Goal: Task Accomplishment & Management: Complete application form

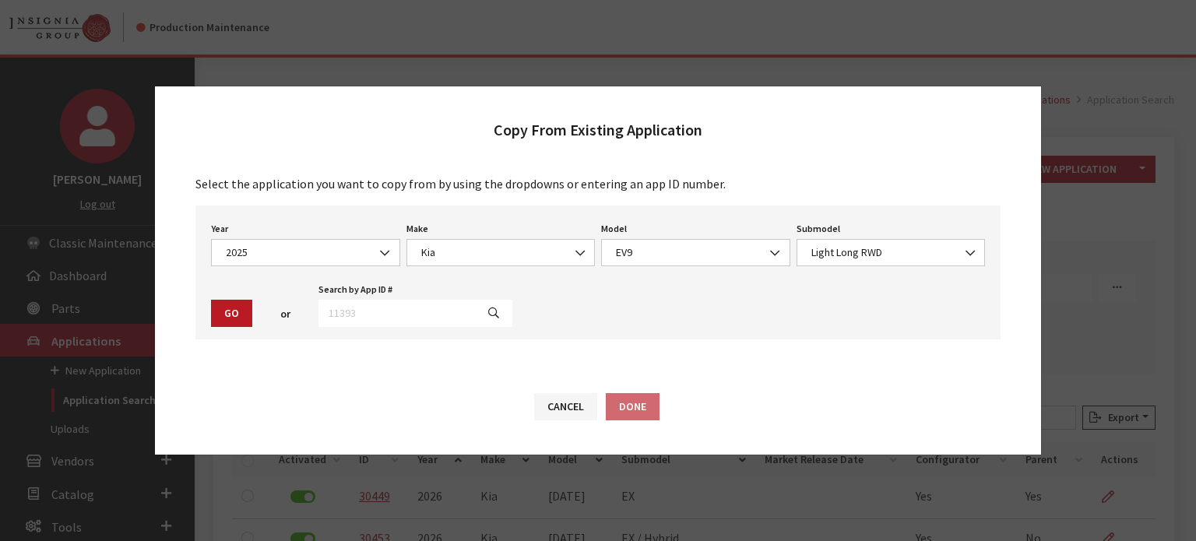
select select "43"
select select "31"
select select "1383"
select select "4438"
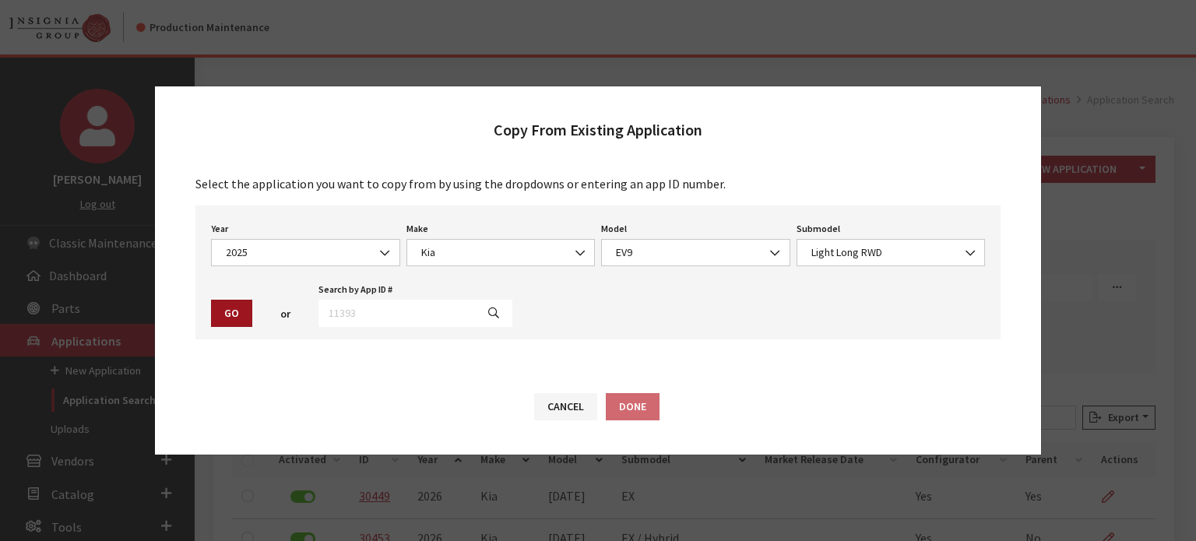
click at [240, 311] on button "Go" at bounding box center [231, 313] width 41 height 27
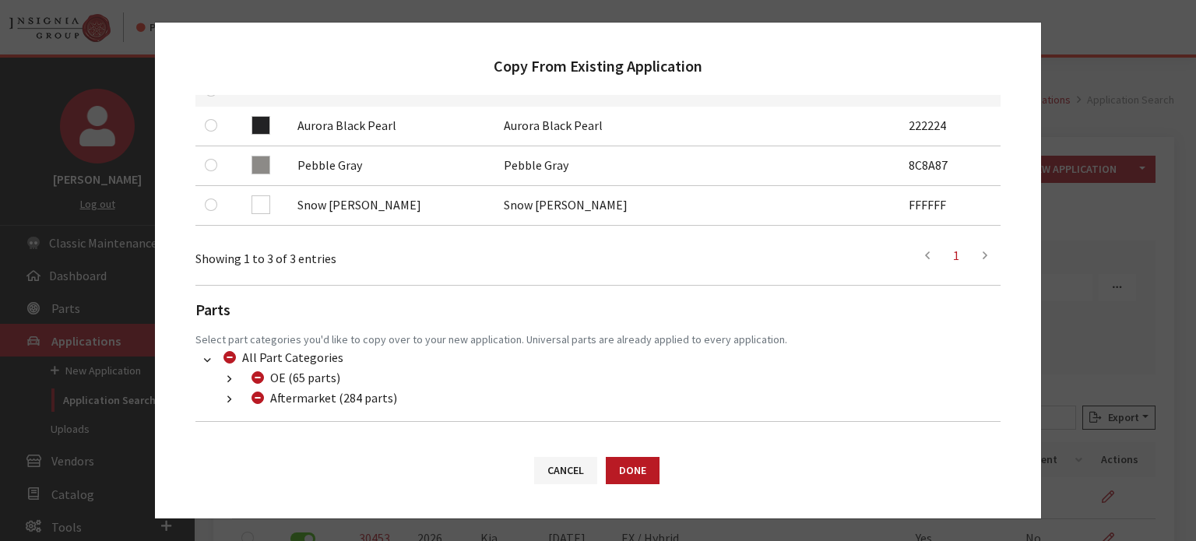
scroll to position [374, 0]
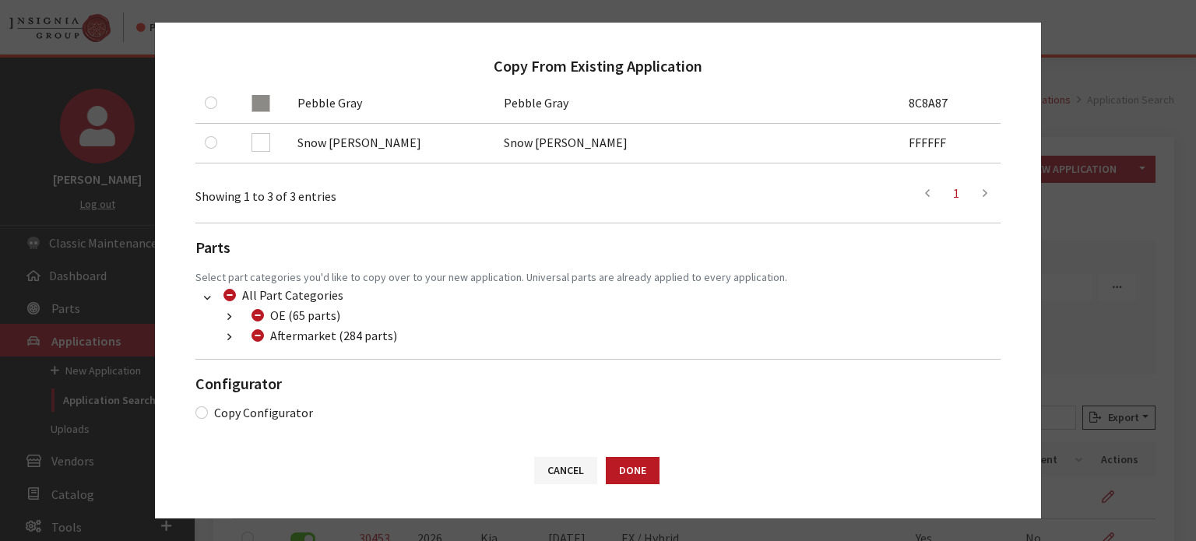
click at [259, 335] on div "Aftermarket (284 parts)" at bounding box center [322, 335] width 150 height 19
click at [259, 335] on input "Aftermarket (284 parts)" at bounding box center [257, 335] width 12 height 12
checkbox input "true"
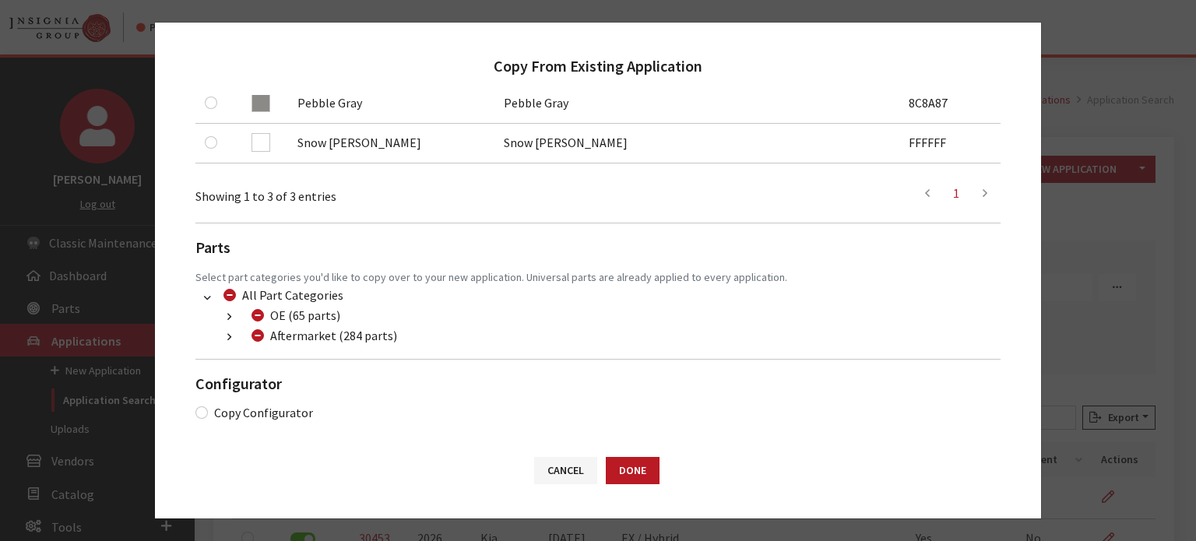
click at [221, 334] on button "button" at bounding box center [229, 337] width 30 height 18
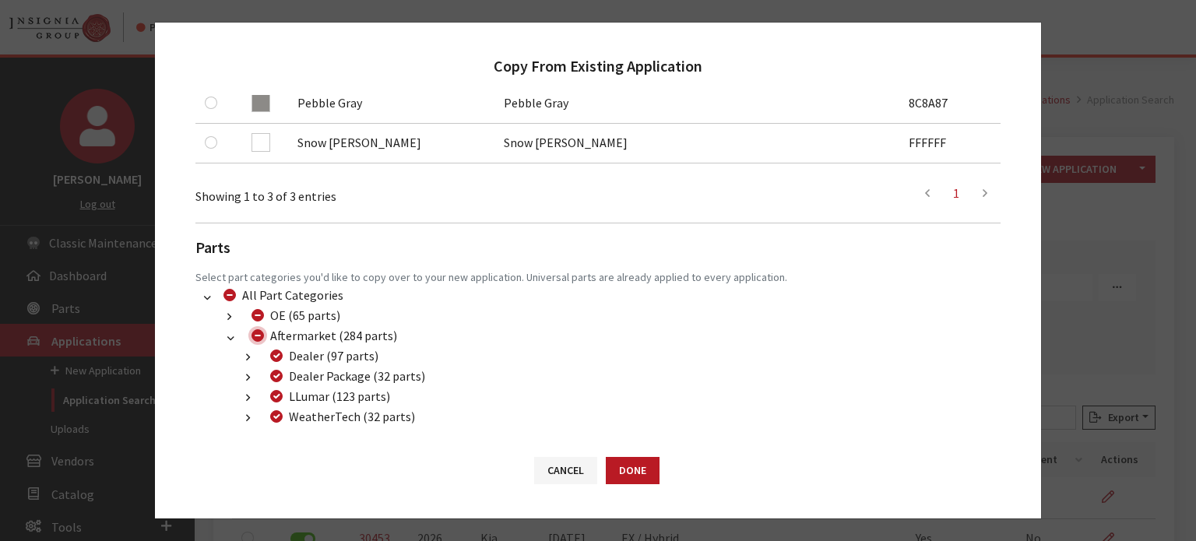
click at [258, 336] on input "Aftermarket (284 parts)" at bounding box center [257, 335] width 12 height 12
checkbox input "false"
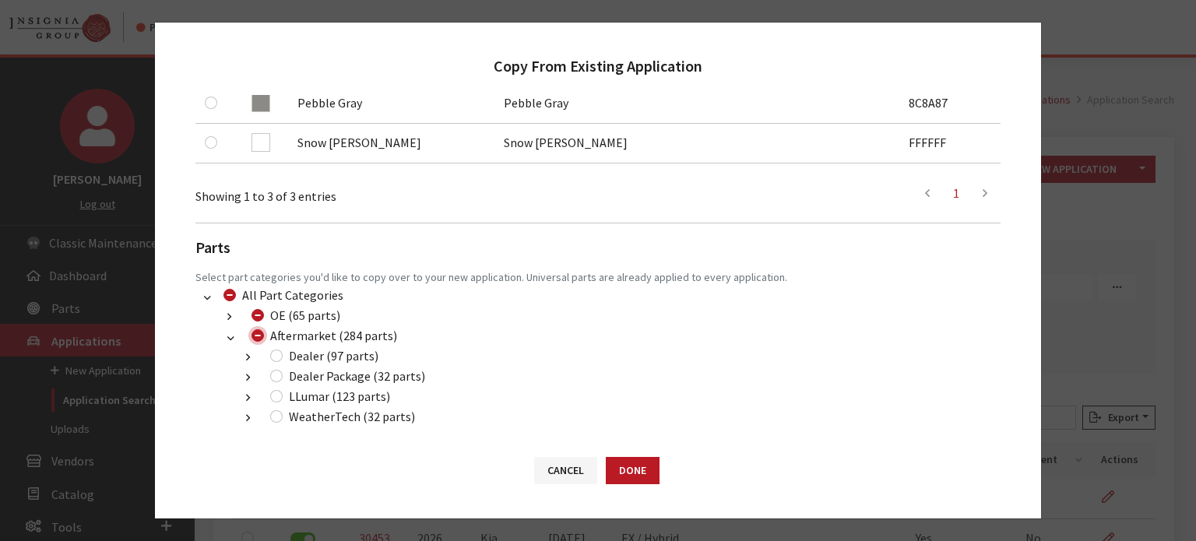
checkbox input "false"
click at [280, 363] on div "Dealer (97 parts)" at bounding box center [321, 355] width 113 height 19
click at [273, 354] on input "Dealer (97 parts)" at bounding box center [276, 355] width 12 height 12
checkbox input "true"
click at [276, 381] on input "Dealer Package (32 parts)" at bounding box center [276, 376] width 12 height 12
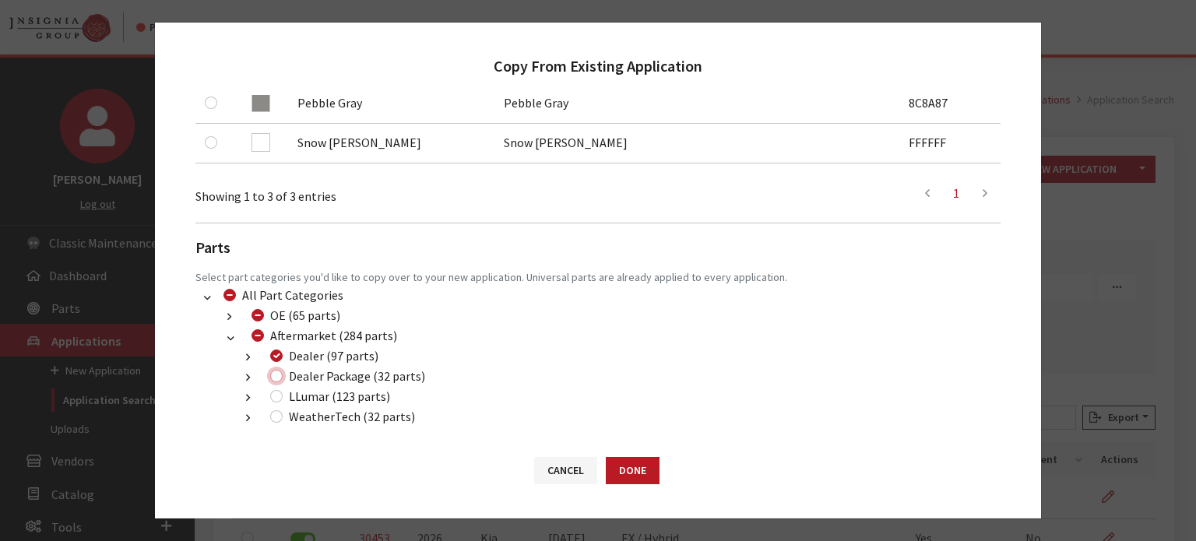
checkbox input "true"
click at [278, 394] on input "LLumar (123 parts)" at bounding box center [276, 396] width 12 height 12
checkbox input "true"
click at [630, 472] on button "Done" at bounding box center [633, 470] width 54 height 27
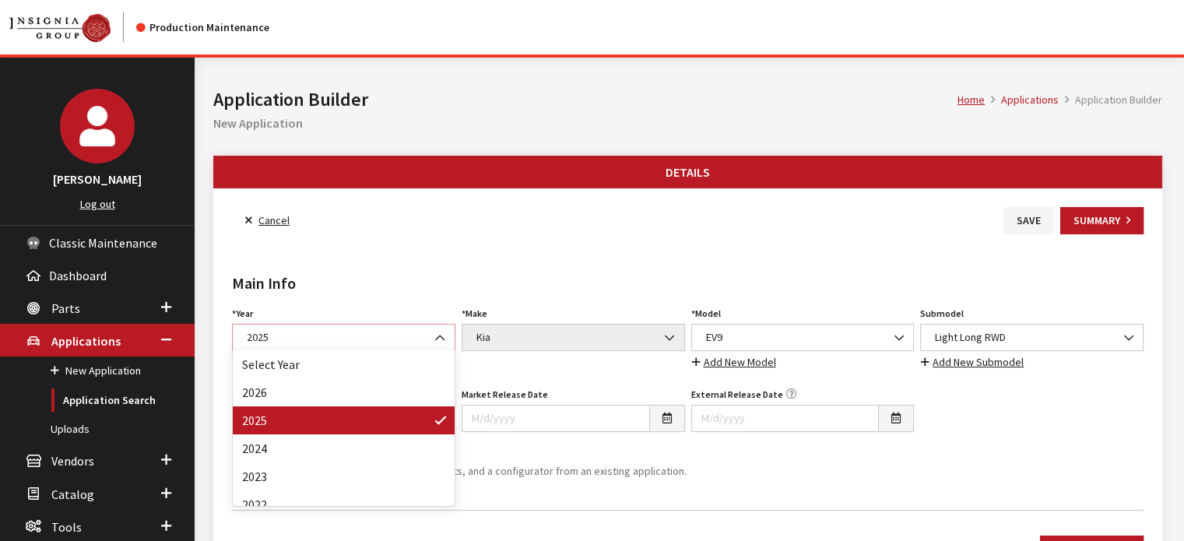
click at [387, 344] on span "2025" at bounding box center [343, 337] width 203 height 16
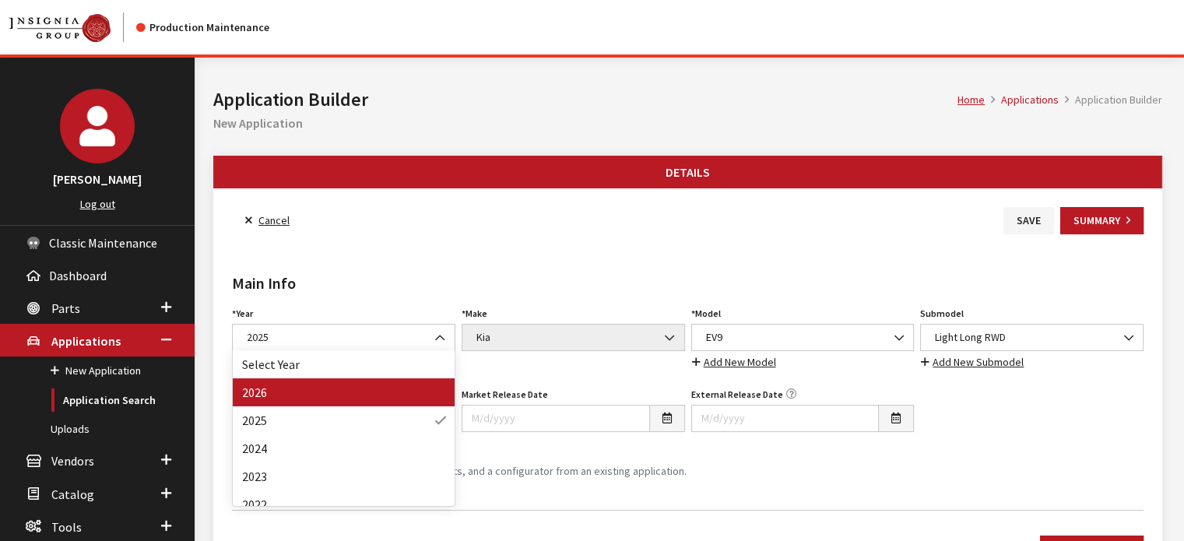
drag, startPoint x: 384, startPoint y: 388, endPoint x: 561, endPoint y: 383, distance: 176.7
select select "44"
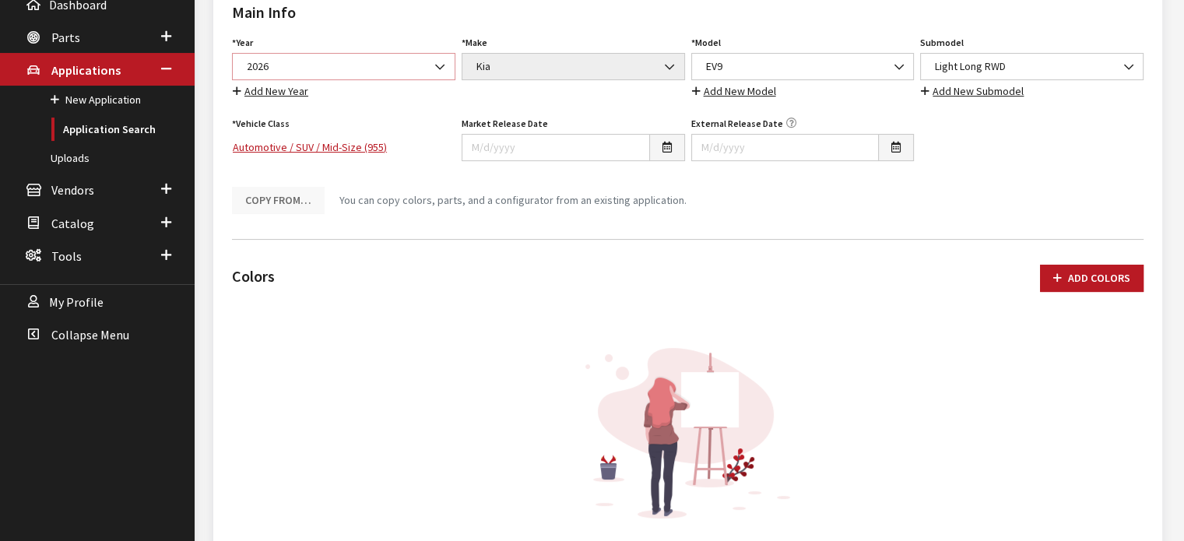
scroll to position [311, 0]
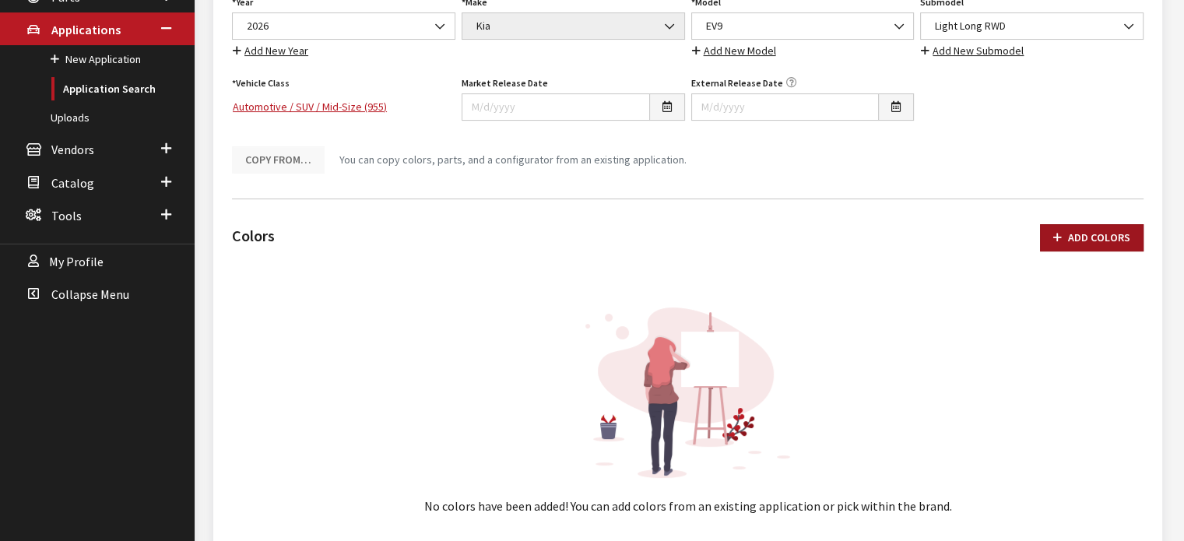
click at [1073, 237] on button "Add Colors" at bounding box center [1092, 237] width 104 height 27
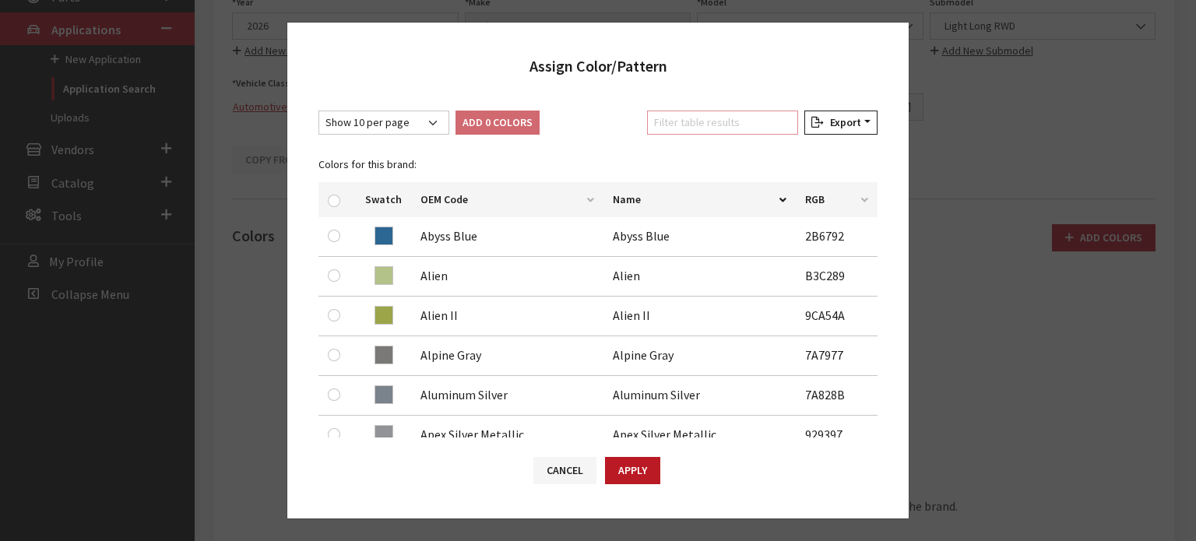
click at [712, 132] on input "Filter table results" at bounding box center [722, 123] width 151 height 24
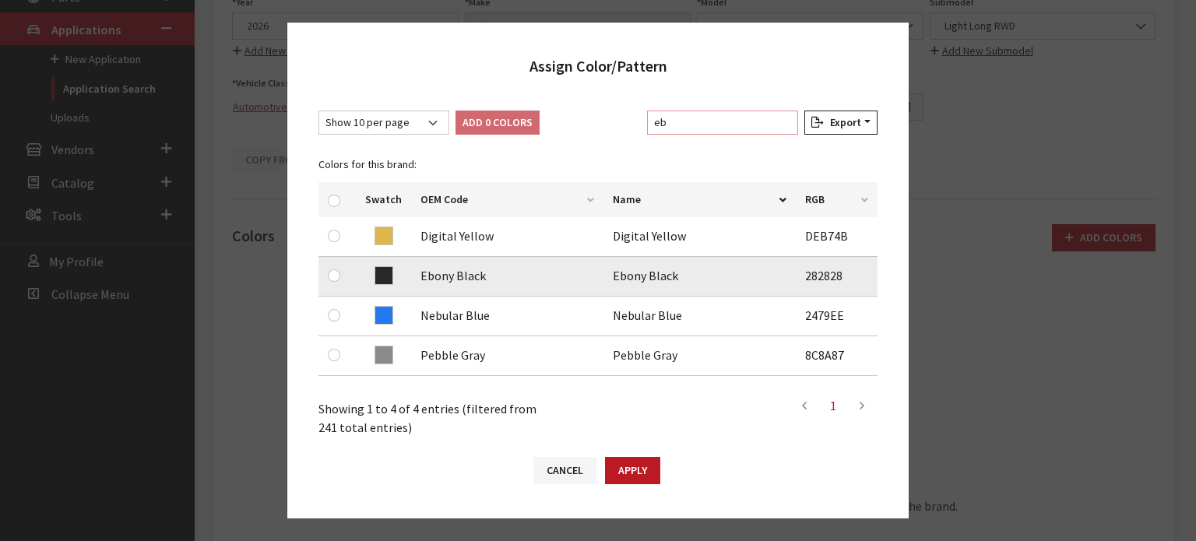
type input "eb"
click at [327, 276] on td at bounding box center [336, 277] width 37 height 40
click at [328, 276] on input "checkbox" at bounding box center [334, 275] width 12 height 12
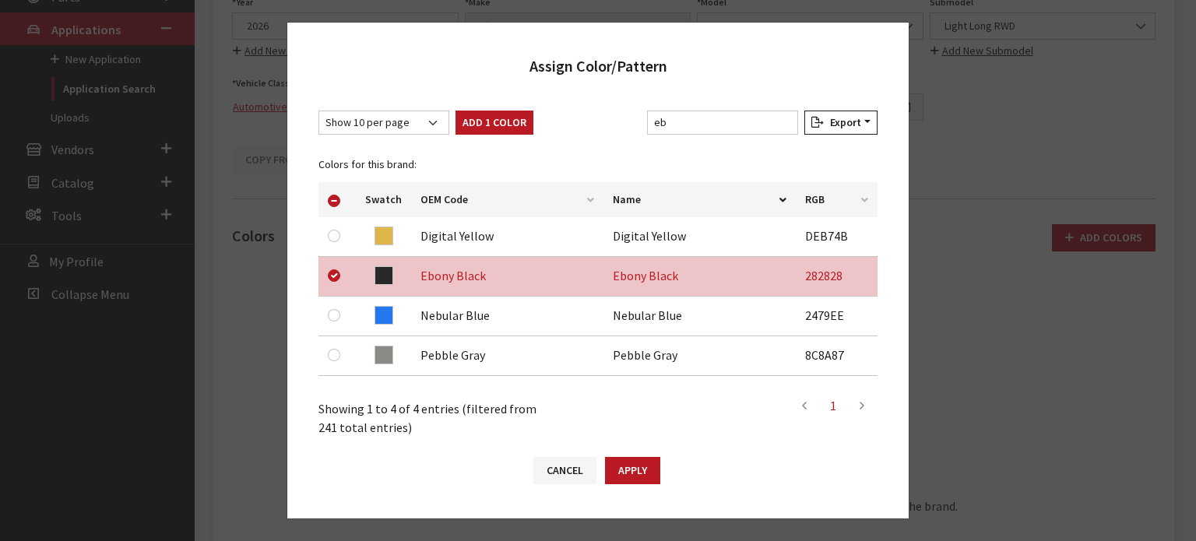
click at [334, 274] on input "checkbox" at bounding box center [334, 275] width 12 height 12
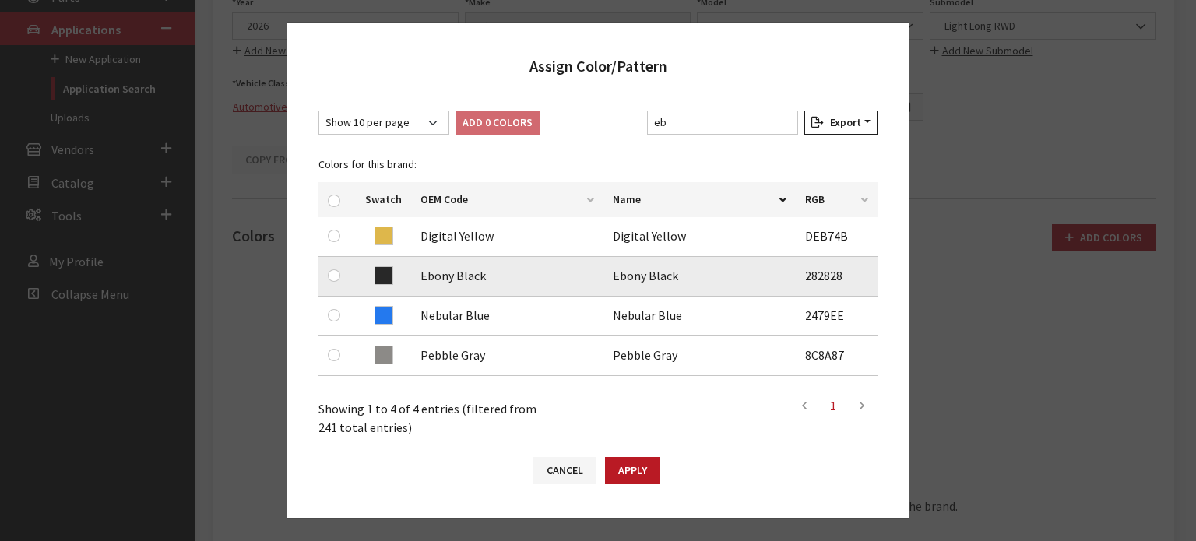
click at [336, 273] on input "checkbox" at bounding box center [334, 275] width 12 height 12
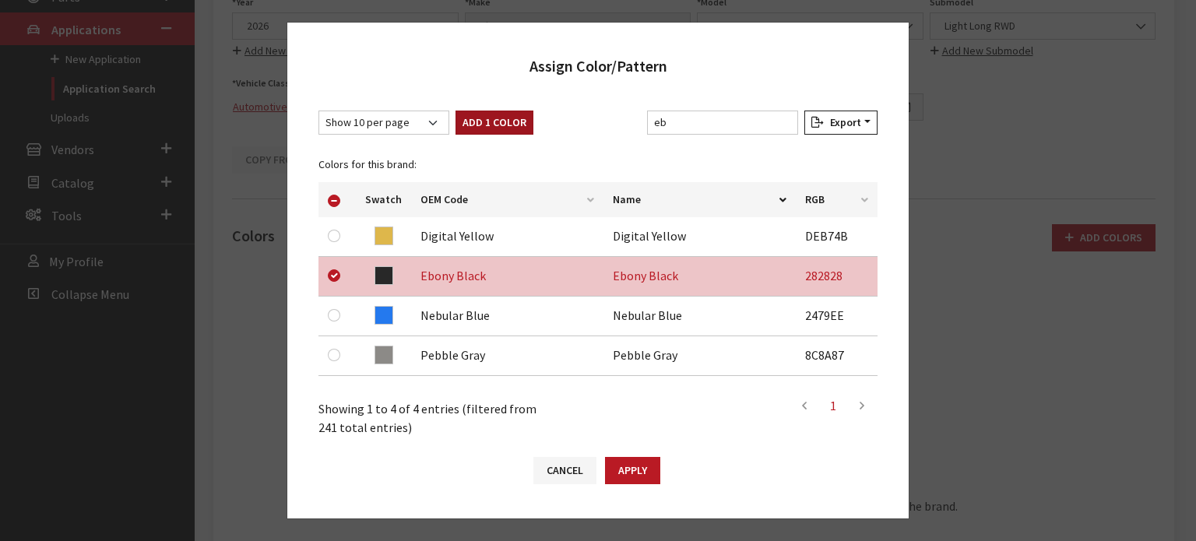
click at [476, 116] on button "Add 1 Color" at bounding box center [494, 123] width 78 height 24
checkbox input "false"
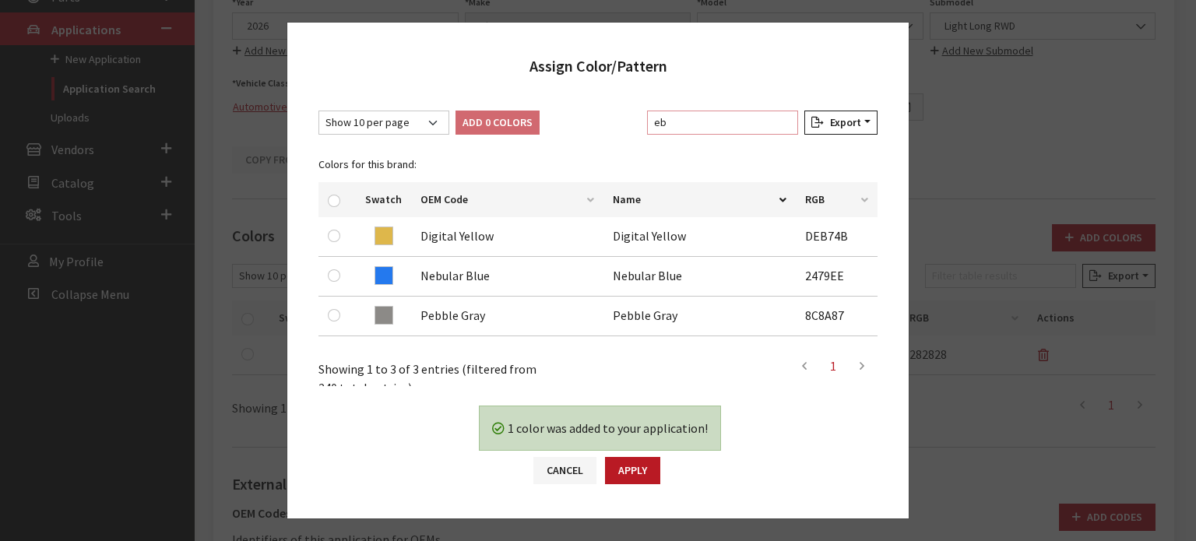
click at [681, 111] on input "eb" at bounding box center [722, 123] width 151 height 24
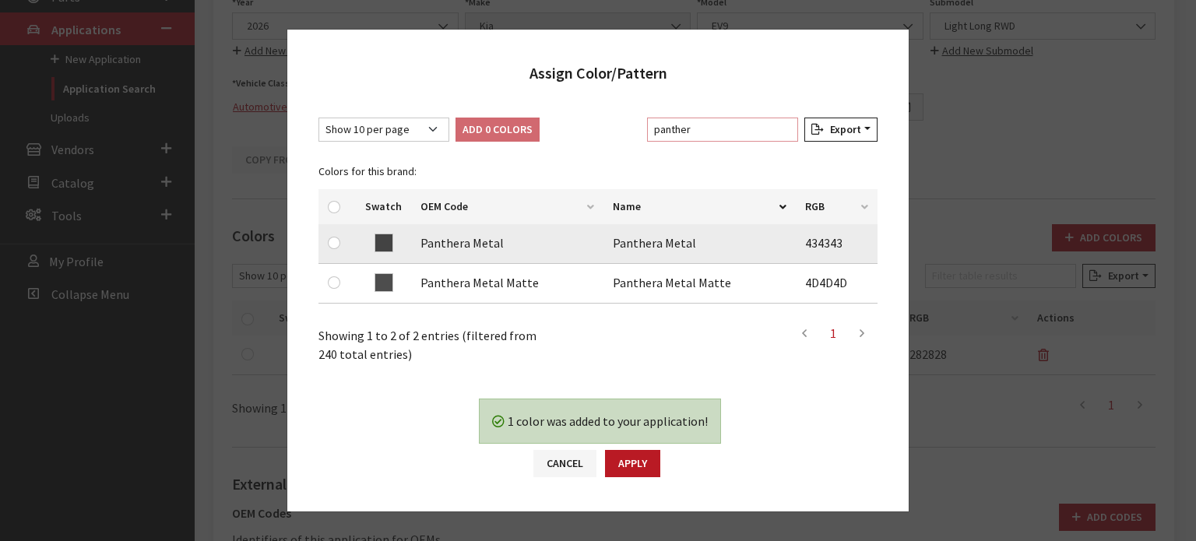
type input "panther"
click at [339, 247] on div at bounding box center [337, 242] width 19 height 19
click at [335, 242] on input "checkbox" at bounding box center [334, 243] width 12 height 12
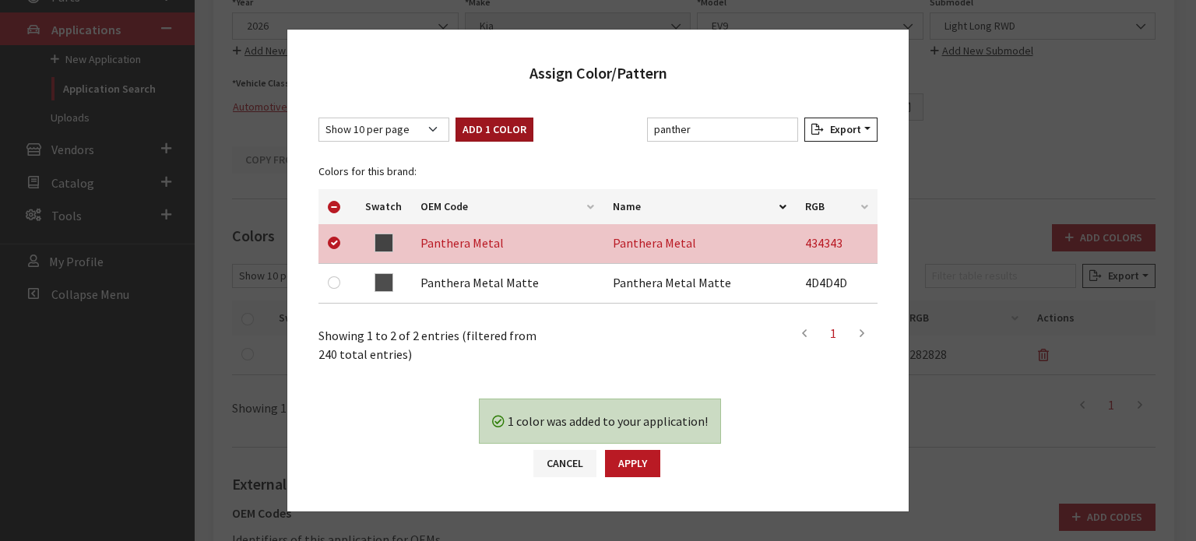
drag, startPoint x: 495, startPoint y: 124, endPoint x: 52, endPoint y: 212, distance: 451.7
click at [489, 128] on button "Add 1 Color" at bounding box center [494, 130] width 78 height 24
checkbox input "false"
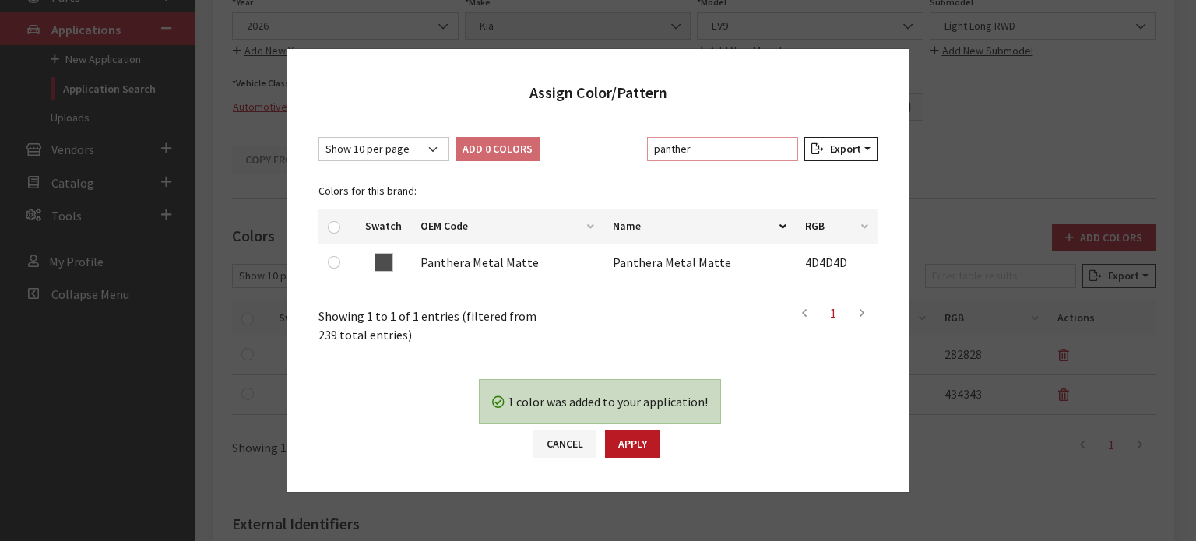
click at [739, 146] on input "panther" at bounding box center [722, 149] width 151 height 24
click at [738, 146] on input "panther" at bounding box center [722, 149] width 151 height 24
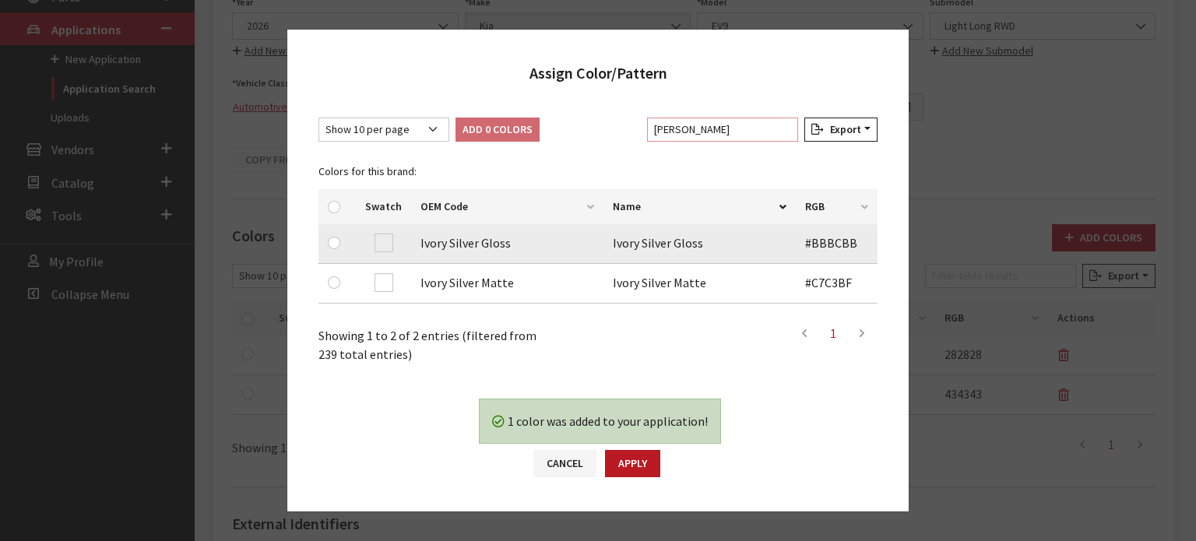
type input "[PERSON_NAME]"
click at [331, 245] on input "checkbox" at bounding box center [334, 243] width 12 height 12
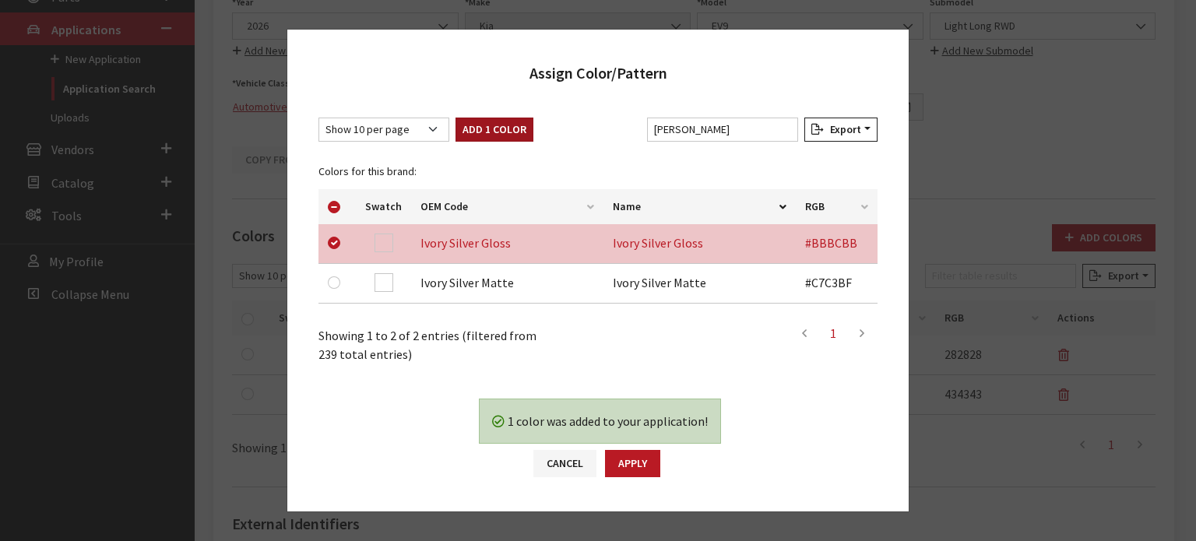
click at [492, 123] on button "Add 1 Color" at bounding box center [494, 130] width 78 height 24
checkbox input "false"
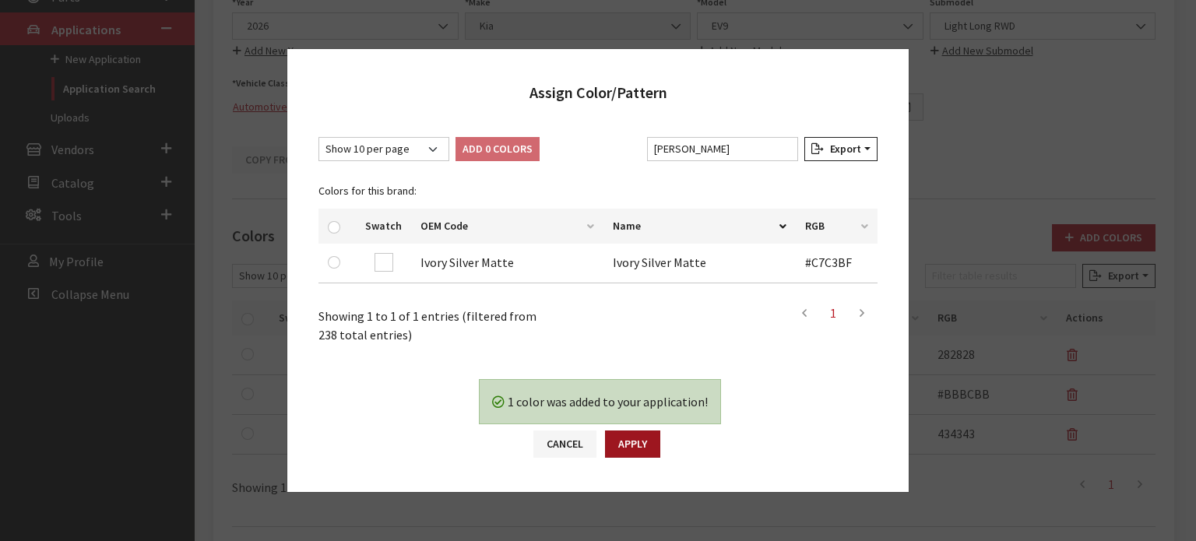
click at [629, 441] on button "Apply" at bounding box center [632, 443] width 55 height 27
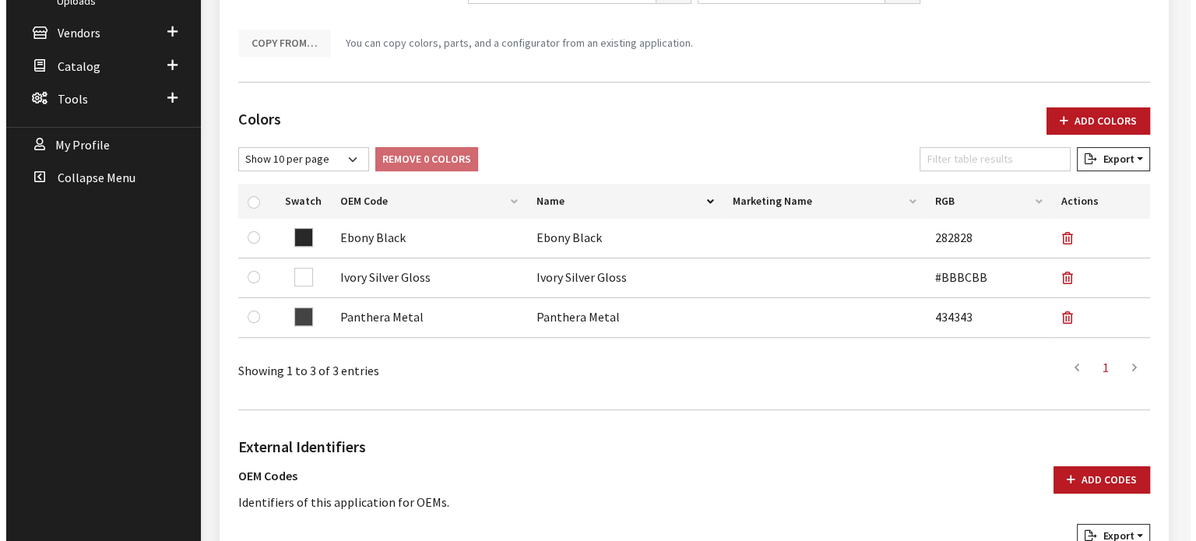
scroll to position [467, 0]
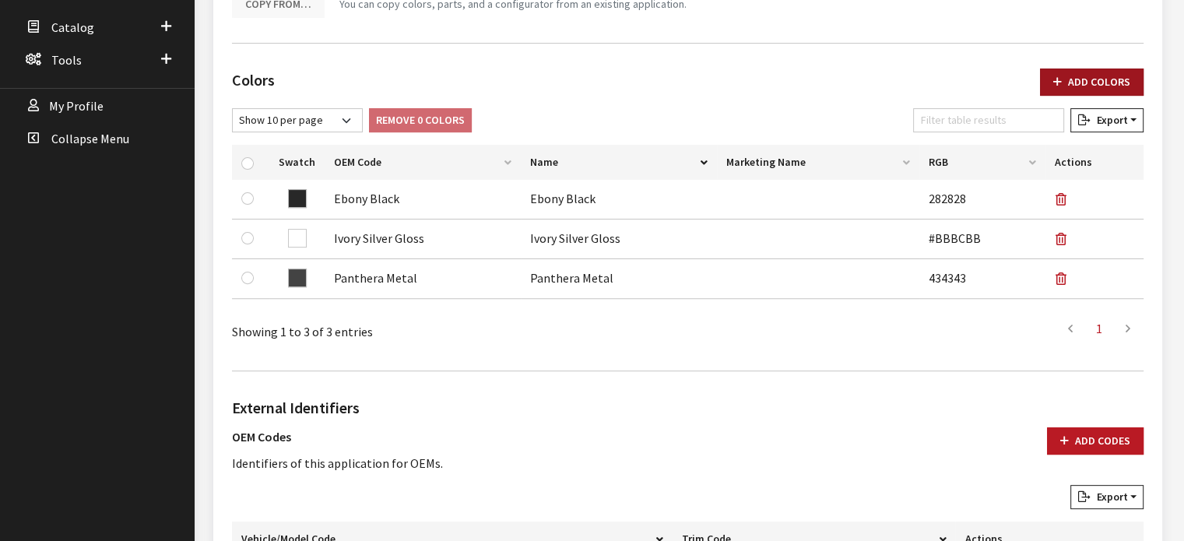
click at [1066, 75] on button "Add Colors" at bounding box center [1092, 81] width 104 height 27
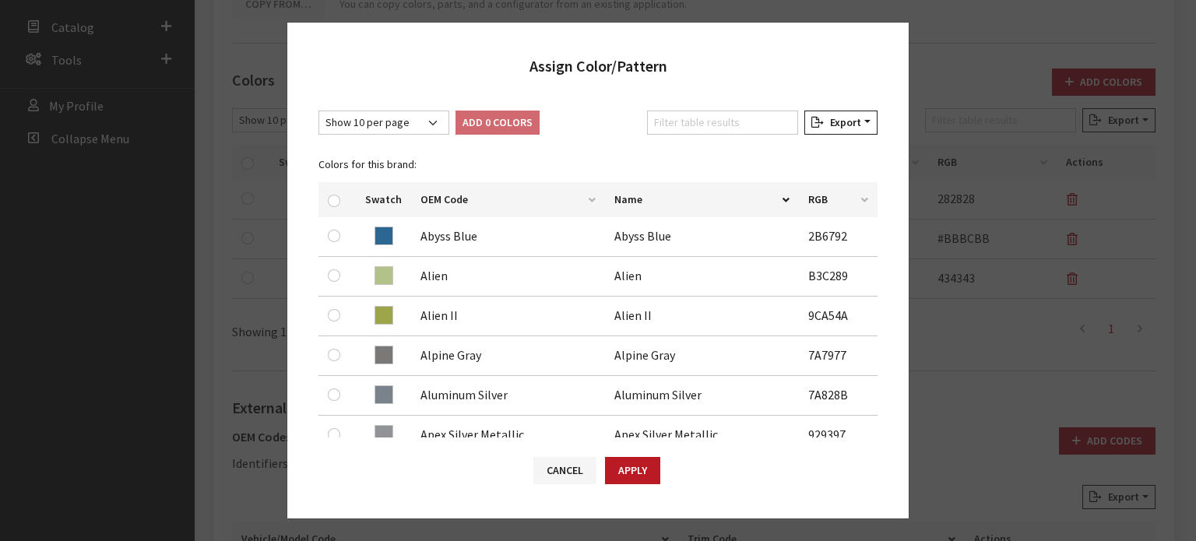
drag, startPoint x: 647, startPoint y: 111, endPoint x: 673, endPoint y: 118, distance: 27.4
click at [651, 111] on div "Filter table results" at bounding box center [722, 126] width 157 height 30
click at [672, 118] on input "Filter table results" at bounding box center [722, 123] width 151 height 24
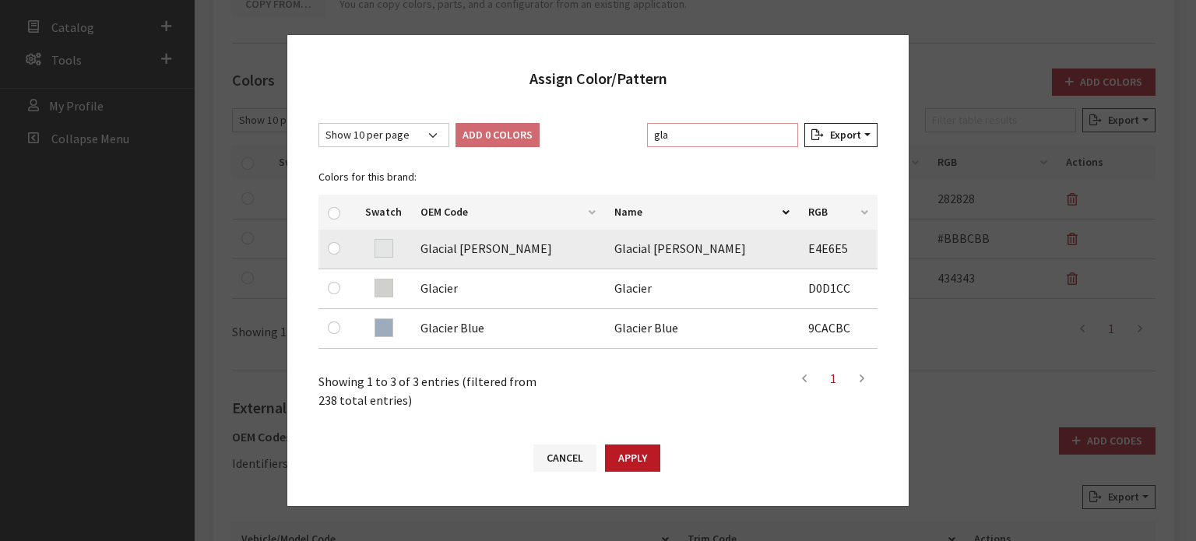
type input "gla"
click at [330, 251] on input "checkbox" at bounding box center [334, 248] width 12 height 12
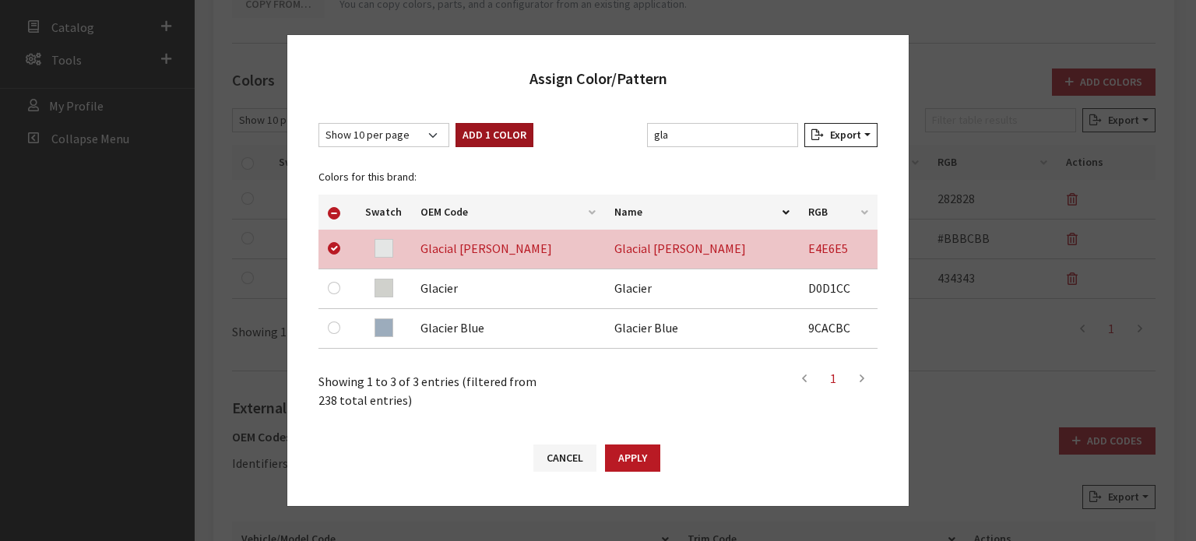
click at [500, 126] on button "Add 1 Color" at bounding box center [494, 135] width 78 height 24
checkbox input "false"
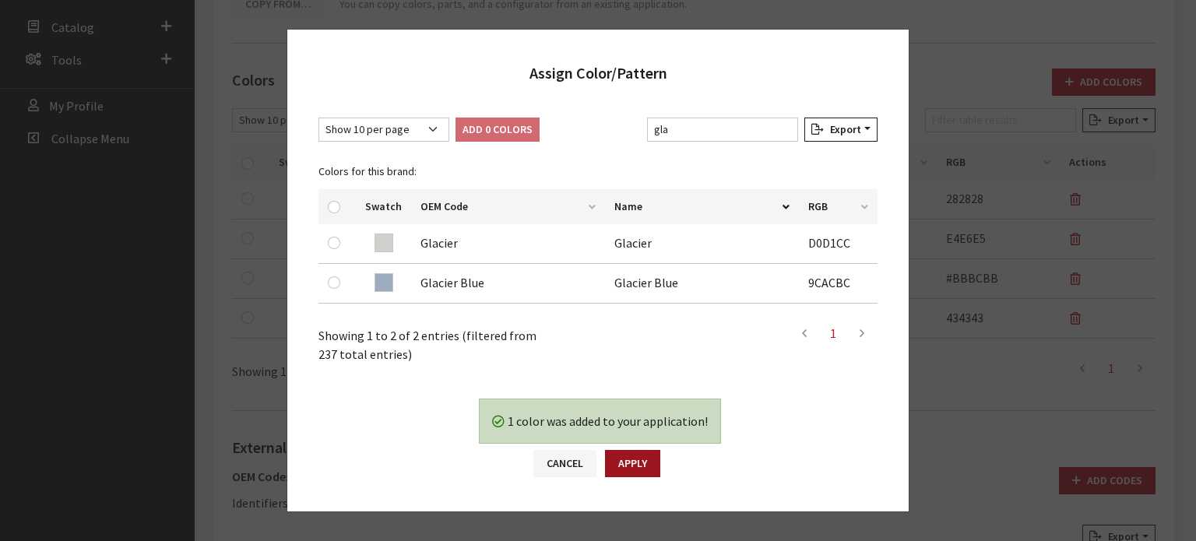
click at [641, 455] on button "Apply" at bounding box center [632, 463] width 55 height 27
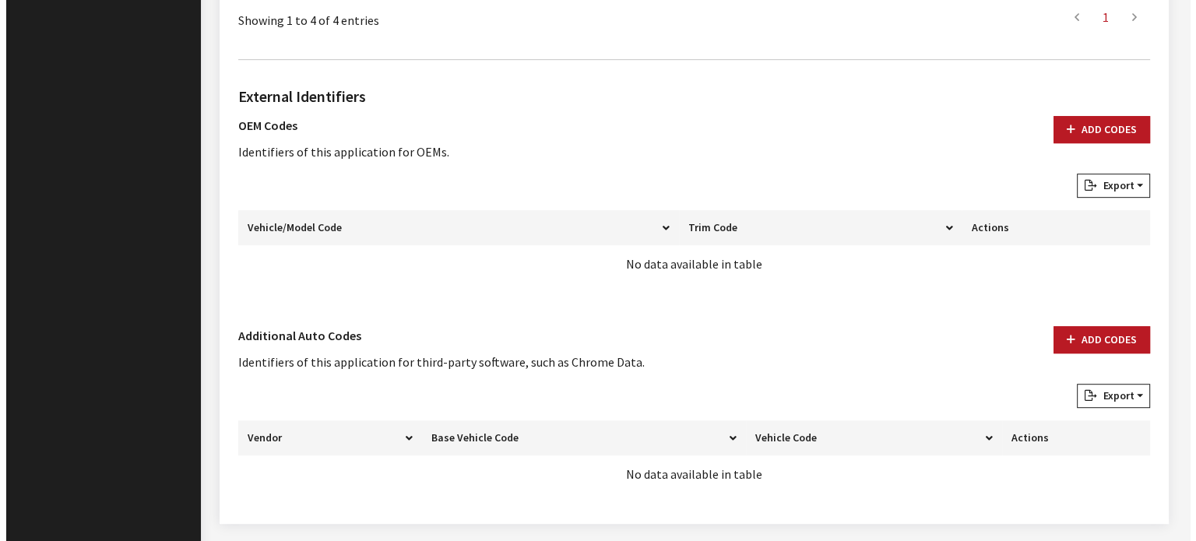
scroll to position [856, 0]
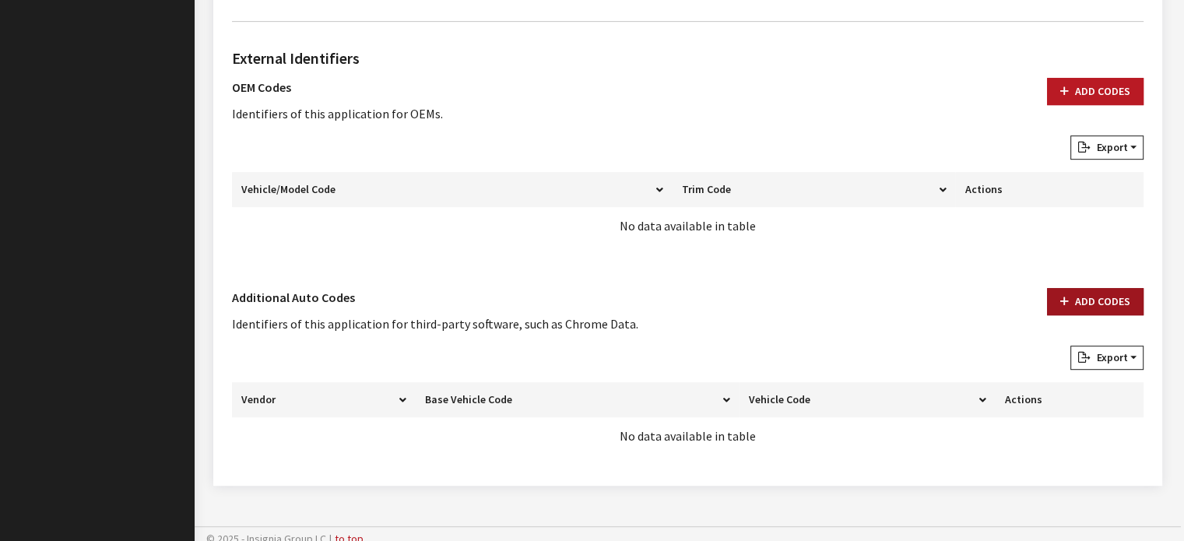
click at [1111, 311] on button "Add Codes" at bounding box center [1095, 301] width 97 height 27
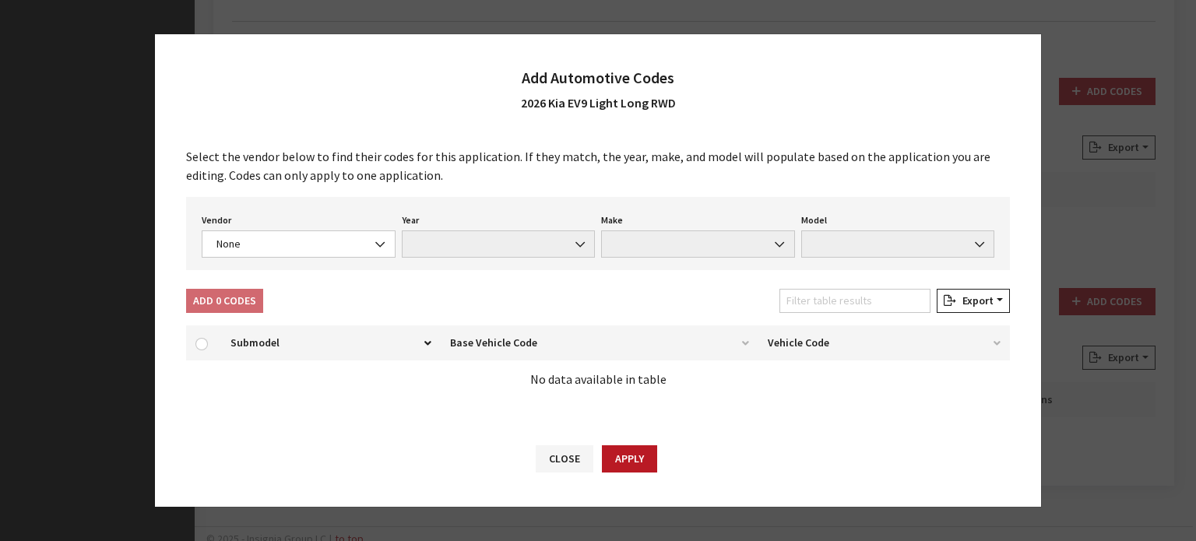
click at [221, 279] on div "Select the vendor below to find their codes for this application. If they match…" at bounding box center [598, 279] width 886 height 294
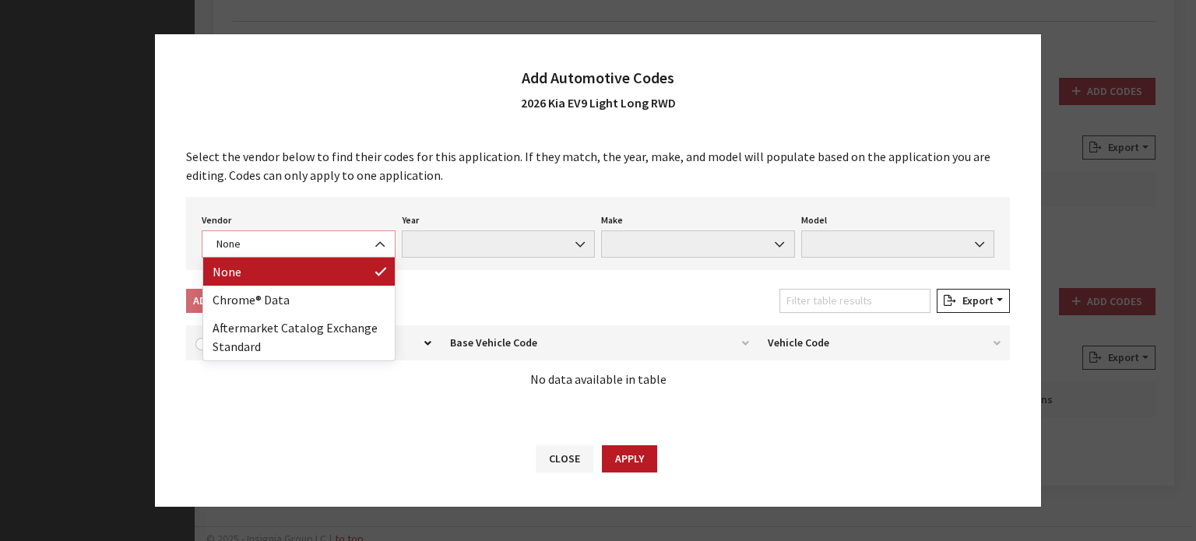
click at [248, 252] on span "None" at bounding box center [299, 243] width 194 height 27
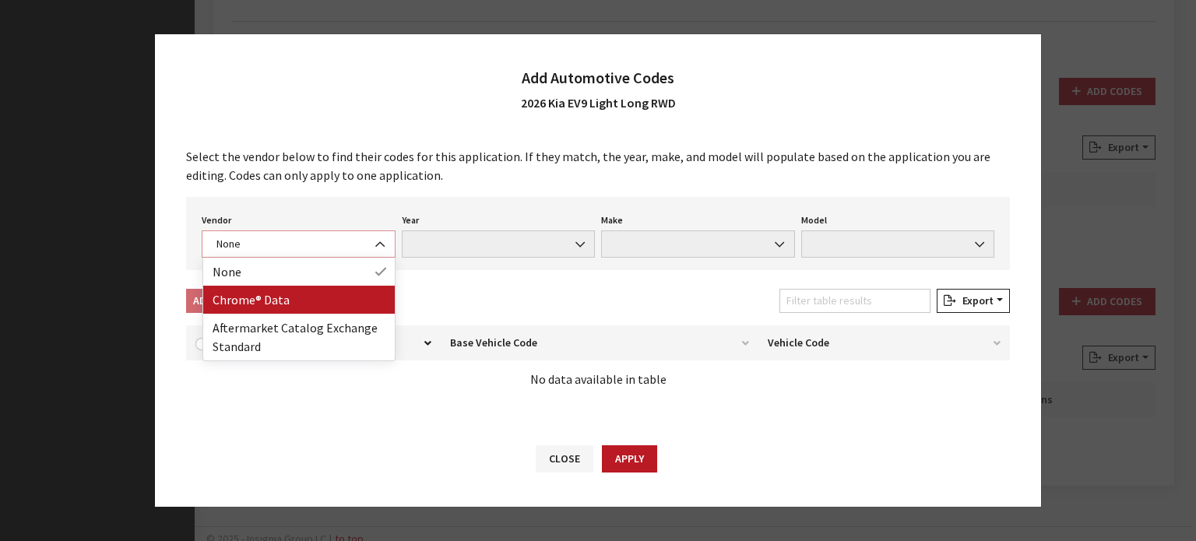
select select "4"
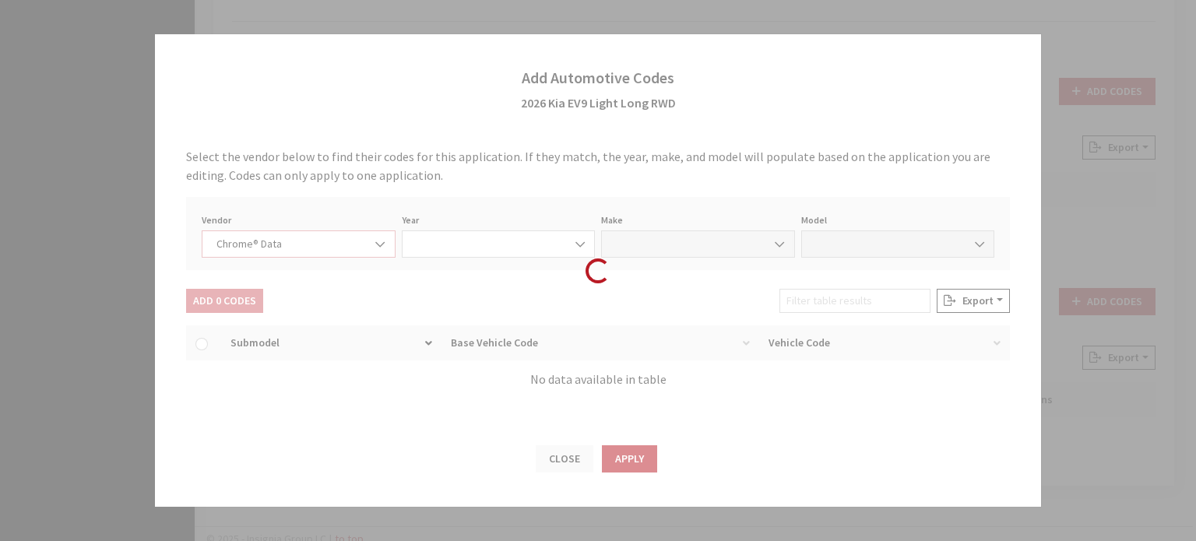
select select "2026"
select select "22"
select select "67598"
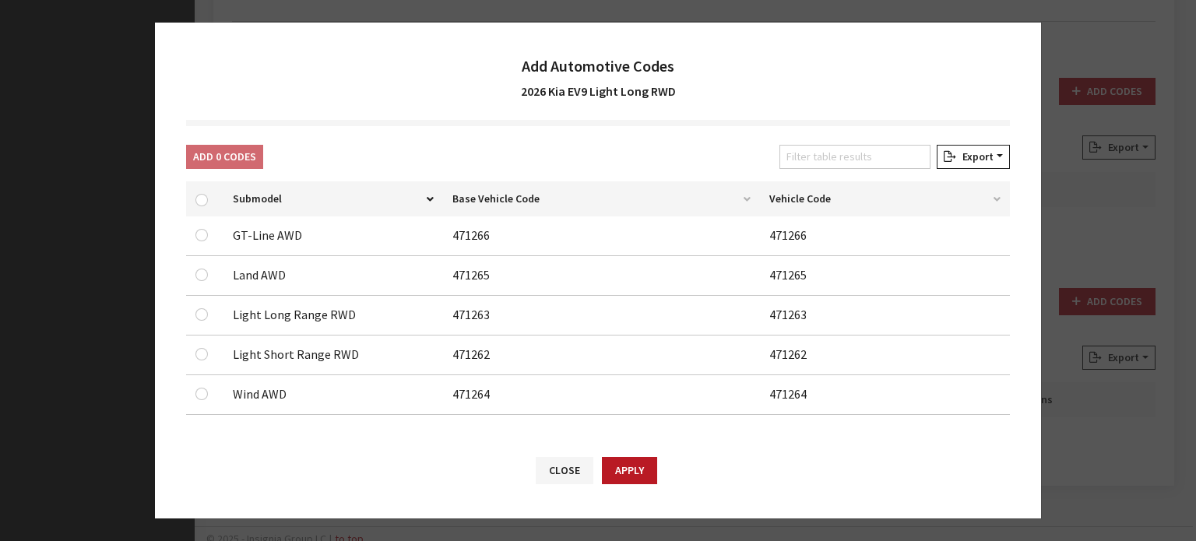
scroll to position [135, 0]
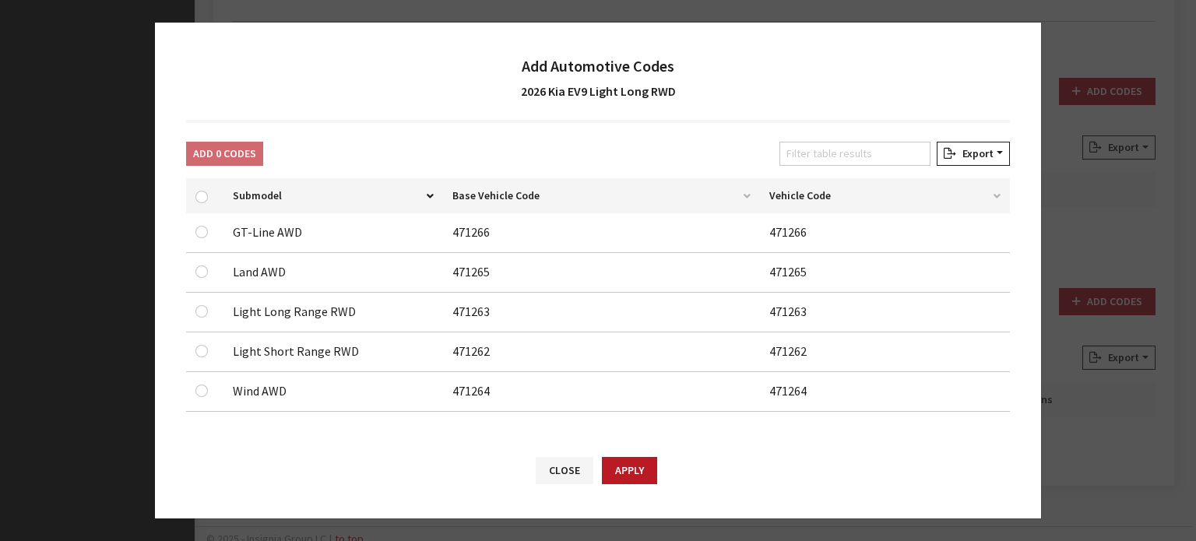
click at [212, 307] on div at bounding box center [204, 311] width 19 height 19
click at [206, 311] on div at bounding box center [204, 311] width 19 height 19
click at [202, 238] on input "checkbox" at bounding box center [201, 232] width 12 height 12
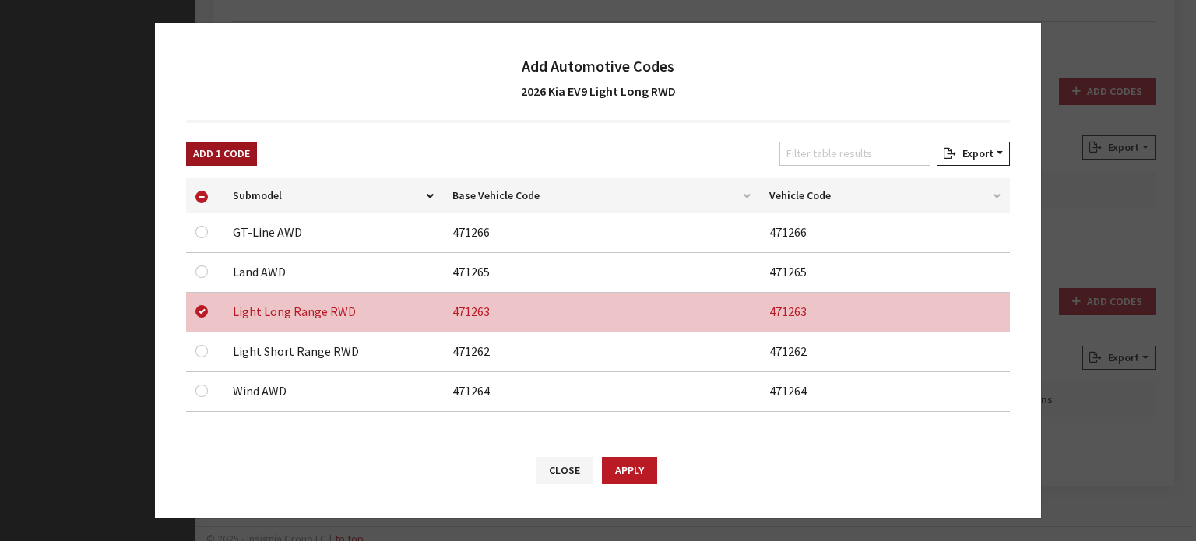
click at [237, 156] on button "Add 1 Code" at bounding box center [221, 154] width 71 height 24
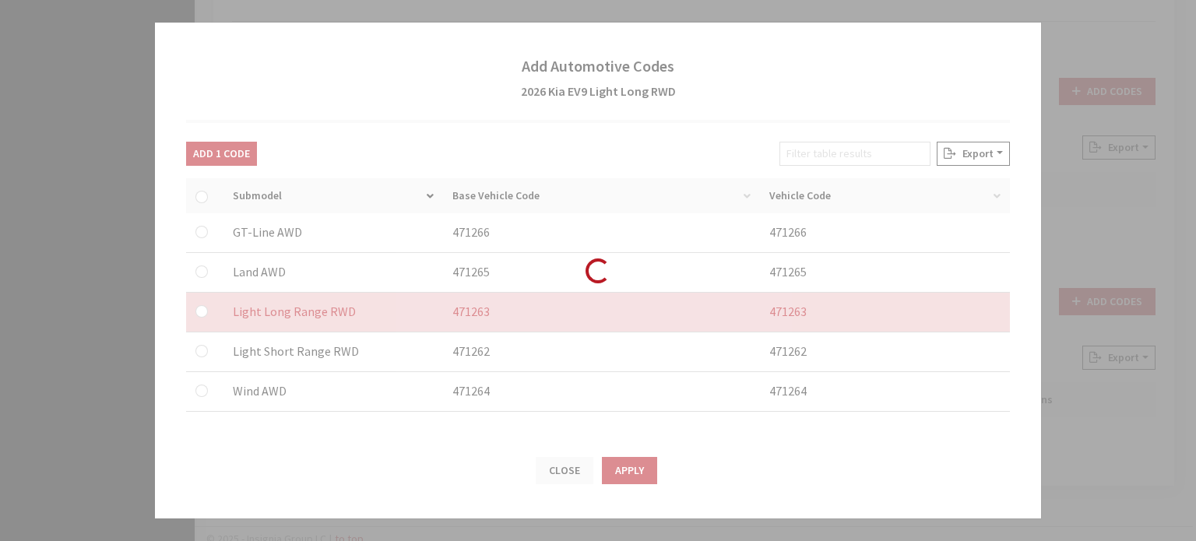
checkbox input "false"
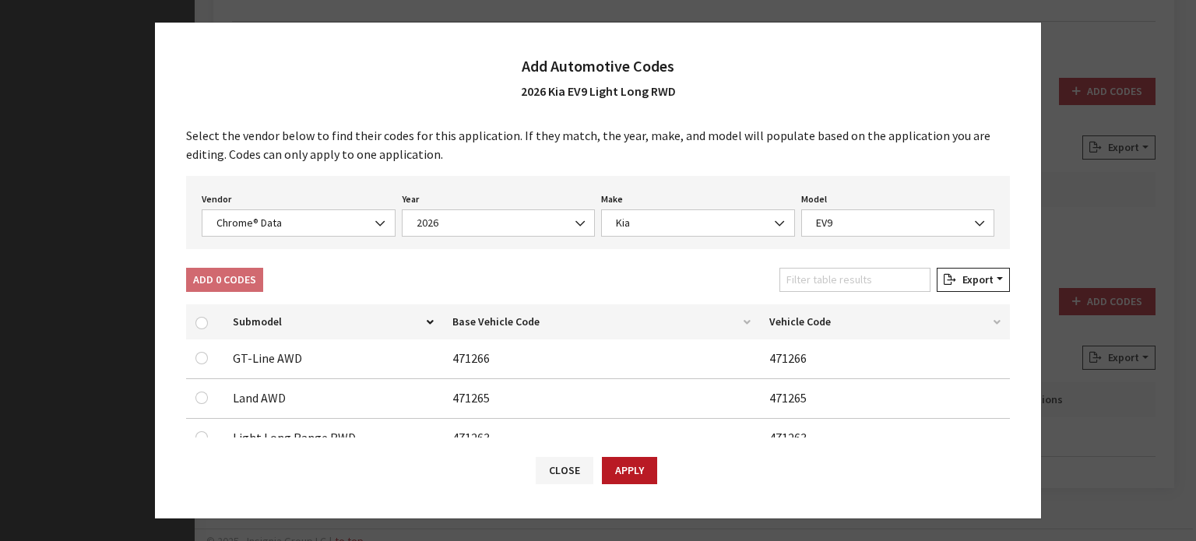
scroll to position [0, 0]
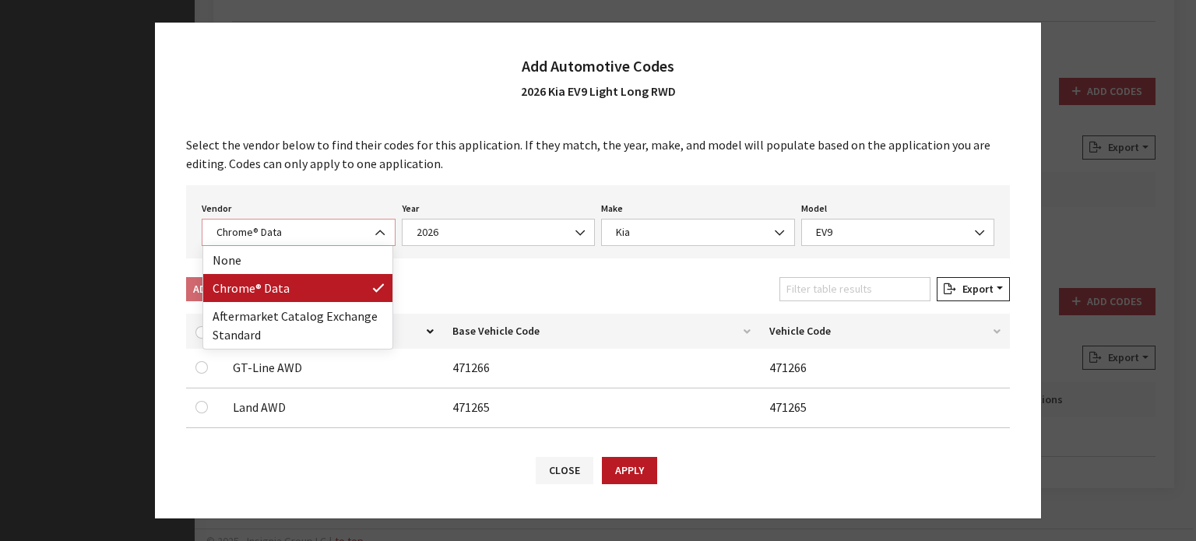
click at [304, 224] on span "Chrome® Data" at bounding box center [299, 232] width 174 height 16
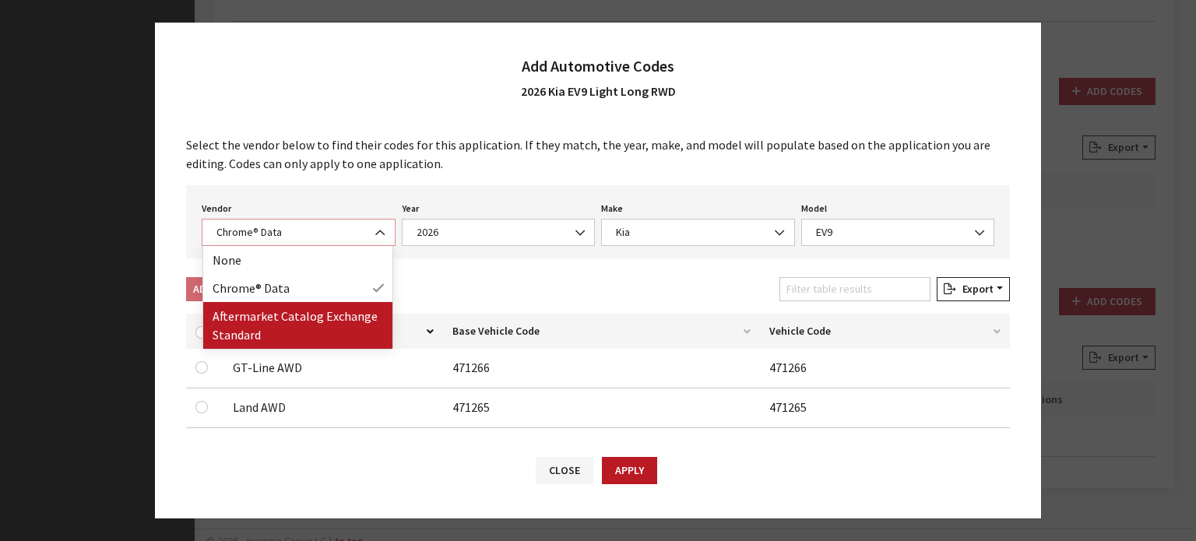
select select "2"
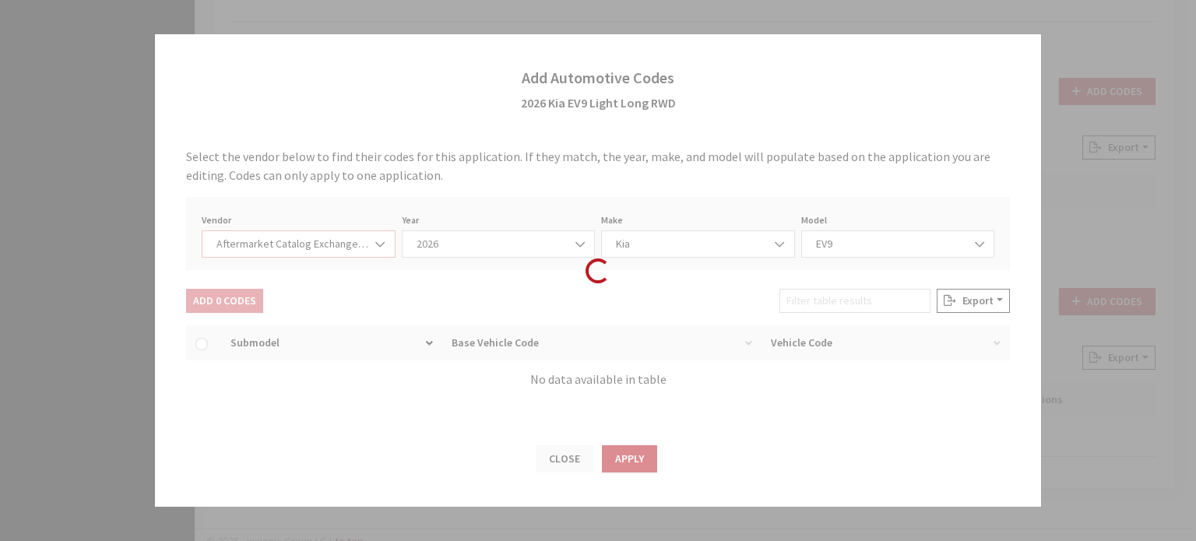
select select "2026"
select select "21"
select select "31568"
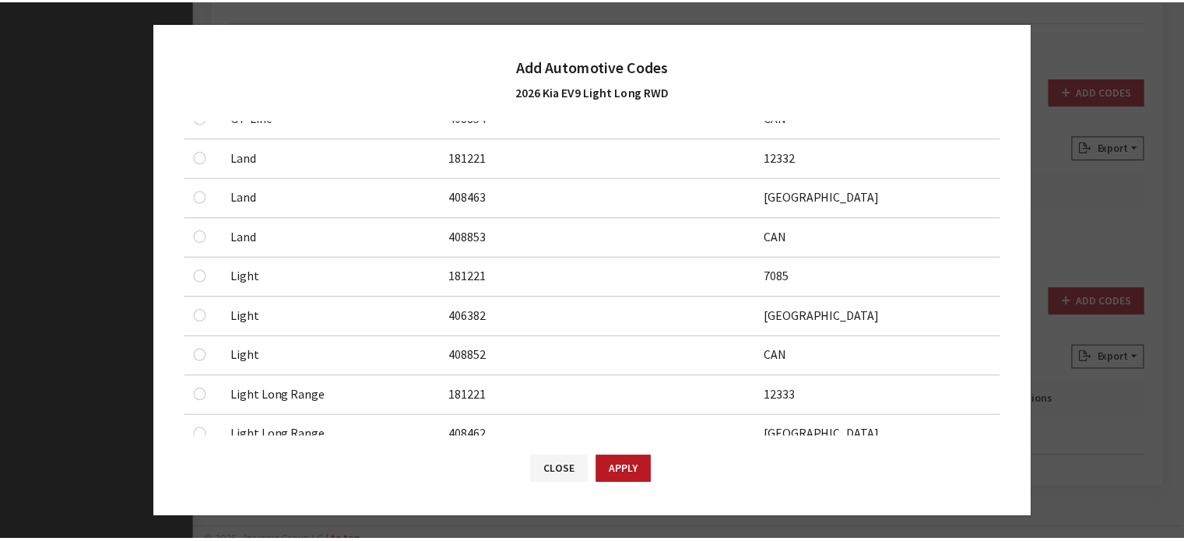
scroll to position [467, 0]
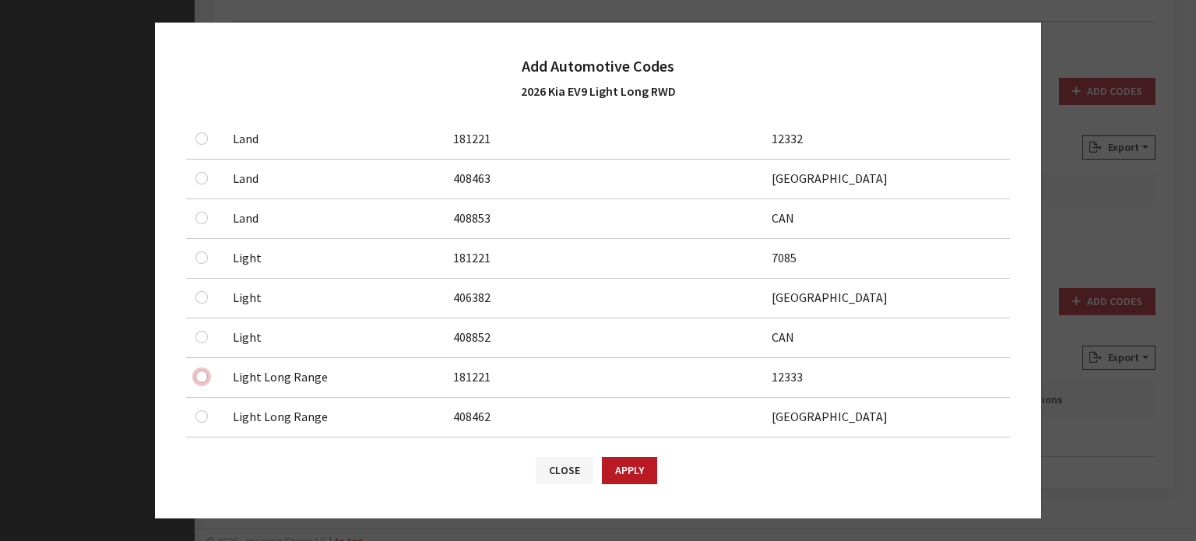
checkbox input "true"
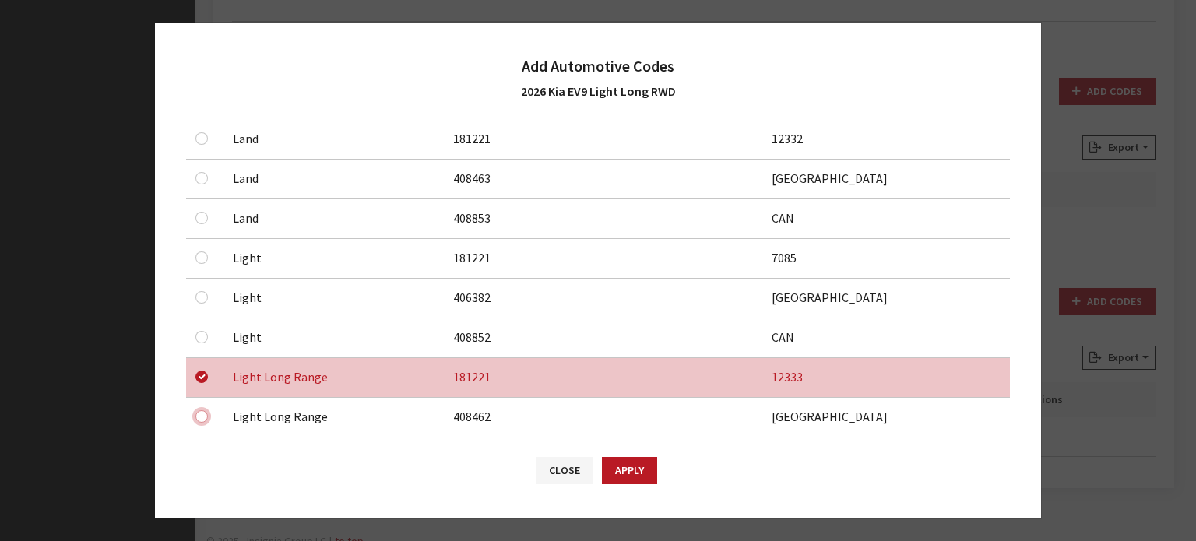
checkbox input "true"
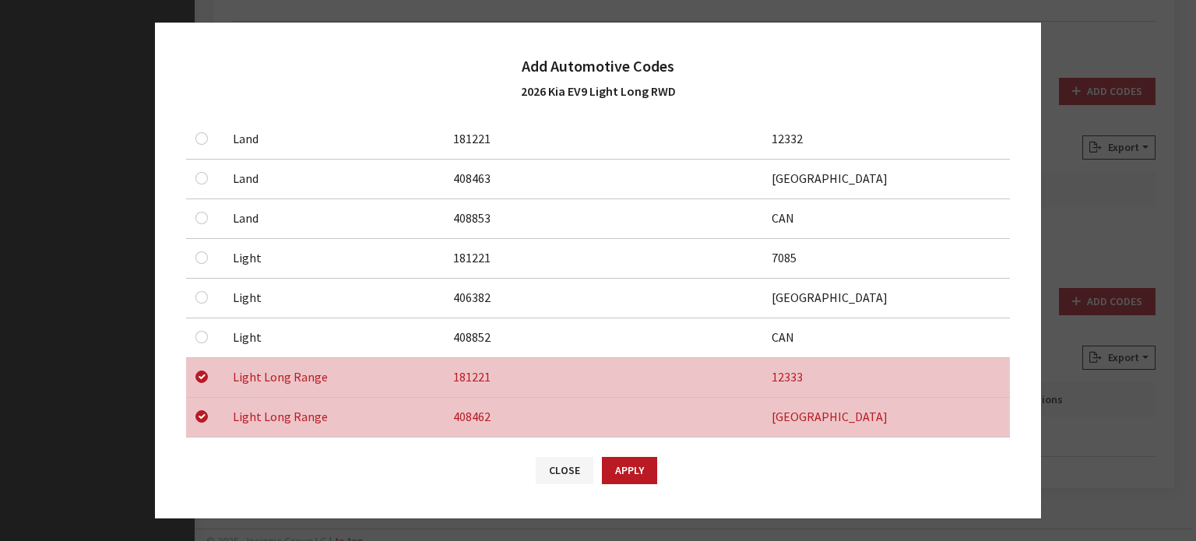
click at [643, 466] on button "Apply" at bounding box center [629, 470] width 55 height 27
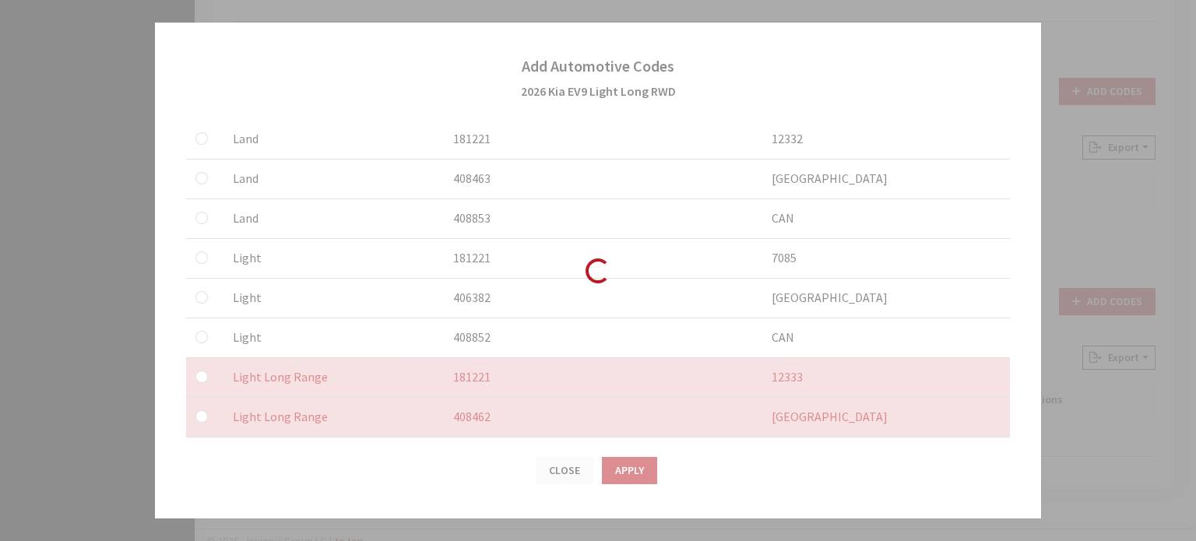
checkbox input "false"
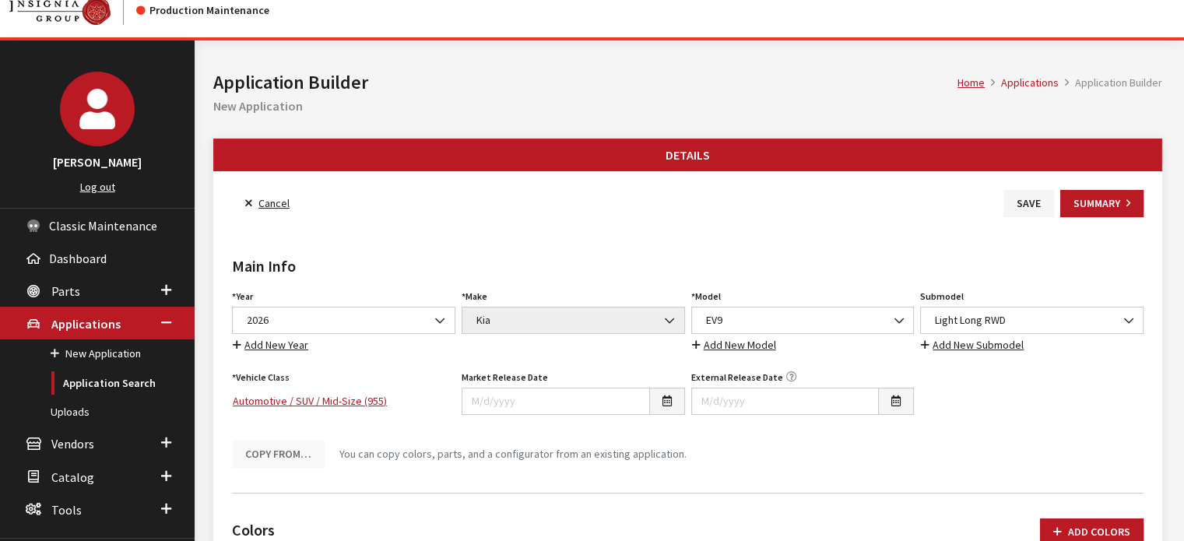
scroll to position [0, 0]
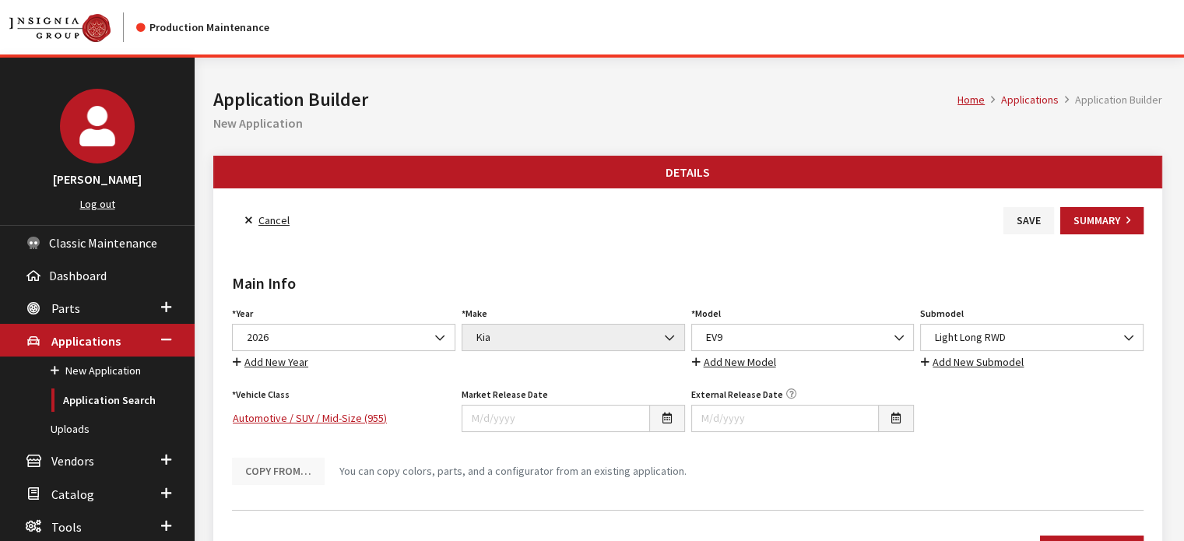
drag, startPoint x: 1017, startPoint y: 219, endPoint x: 771, endPoint y: 282, distance: 254.5
click at [1017, 219] on button "Save" at bounding box center [1028, 220] width 51 height 27
